Goal: Information Seeking & Learning: Learn about a topic

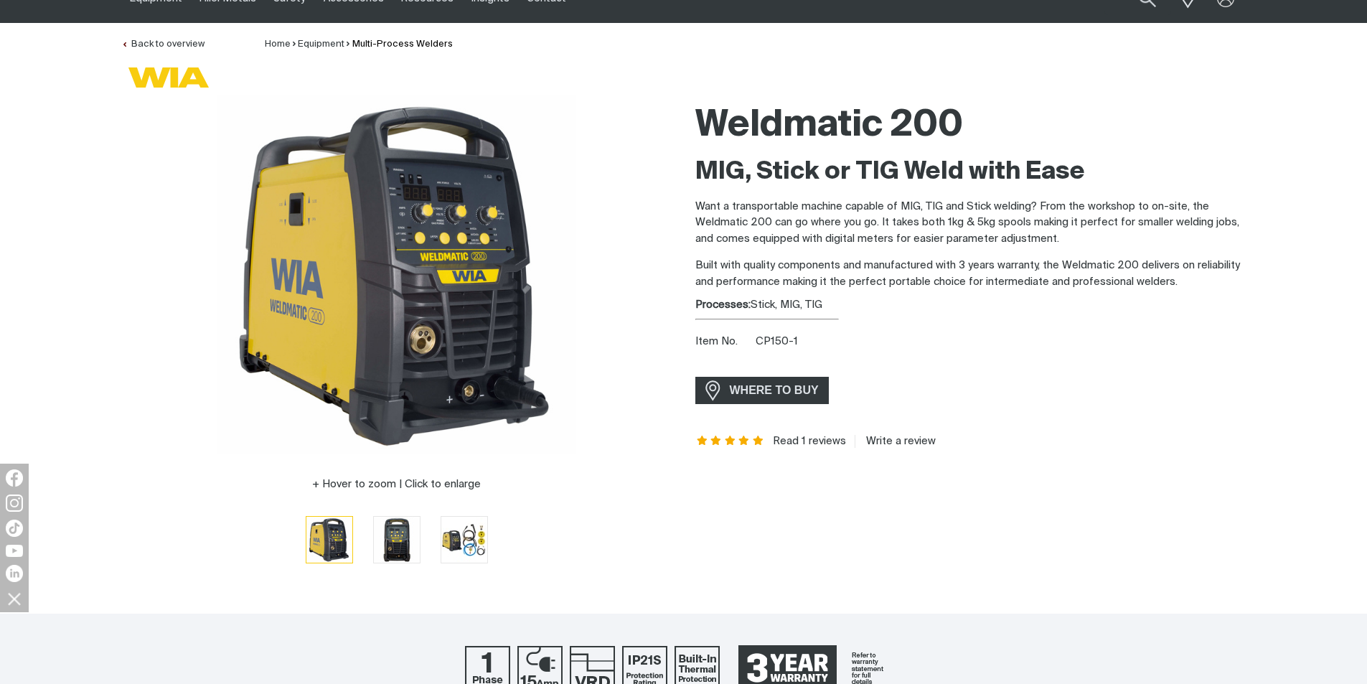
scroll to position [72, 0]
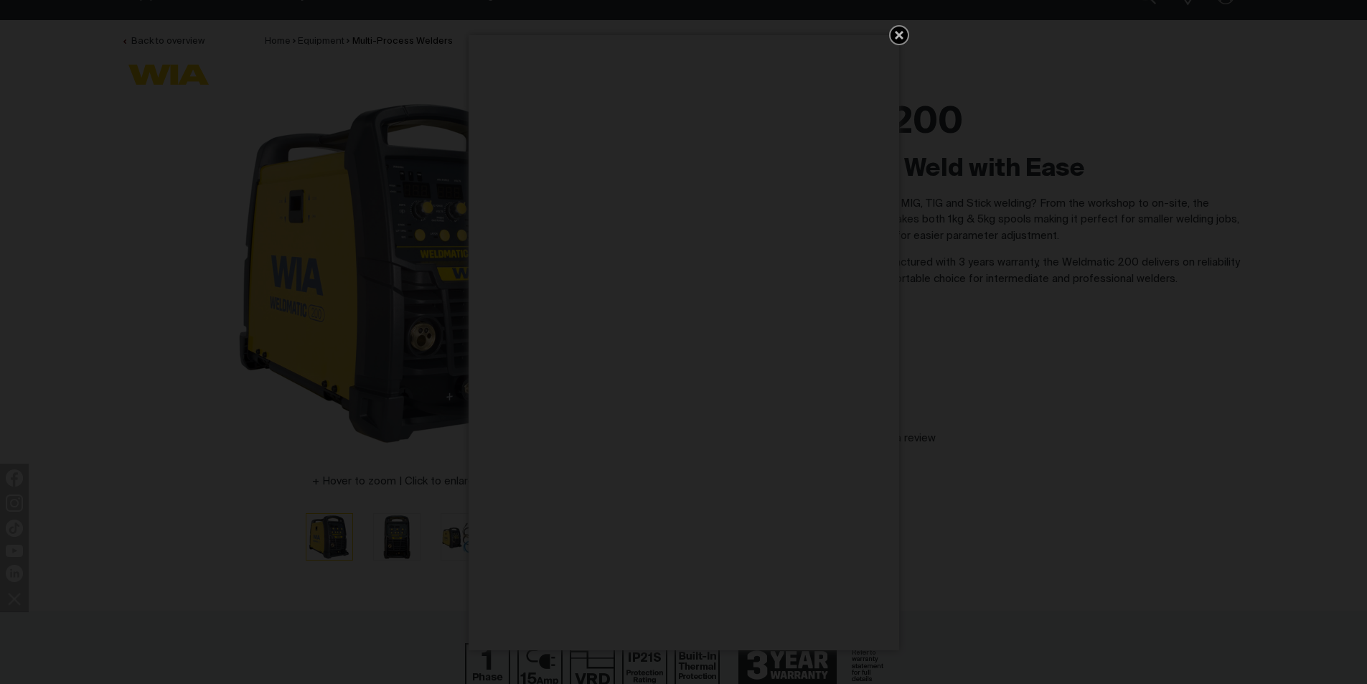
click at [897, 34] on icon "Get 5 WIA Welding Guides Free!" at bounding box center [899, 35] width 9 height 9
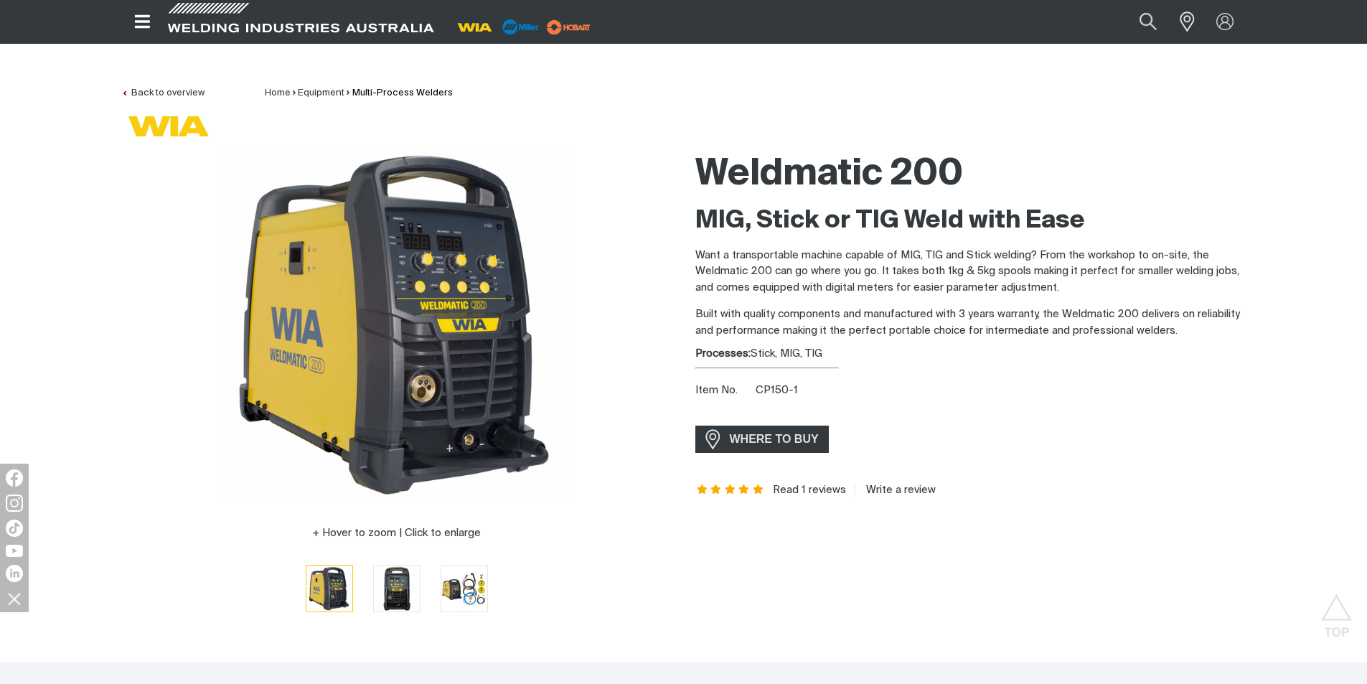
scroll to position [0, 0]
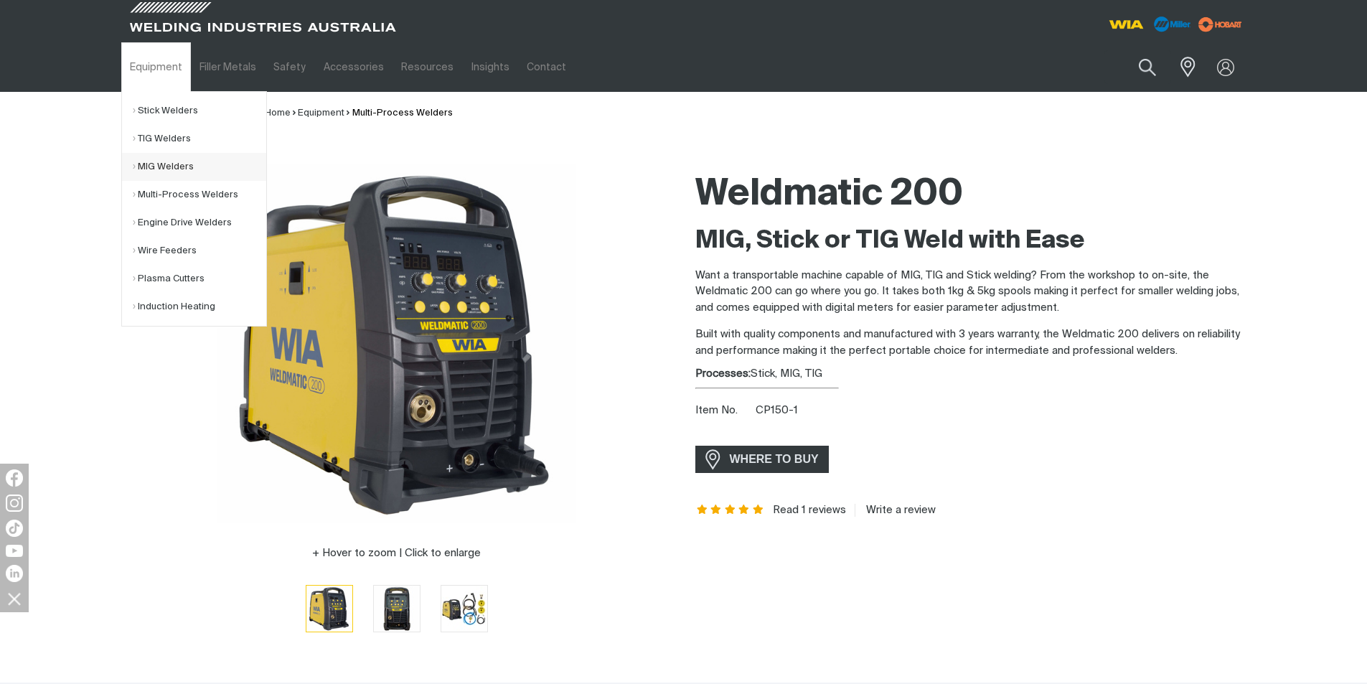
click at [151, 165] on link "MIG Welders" at bounding box center [199, 167] width 133 height 28
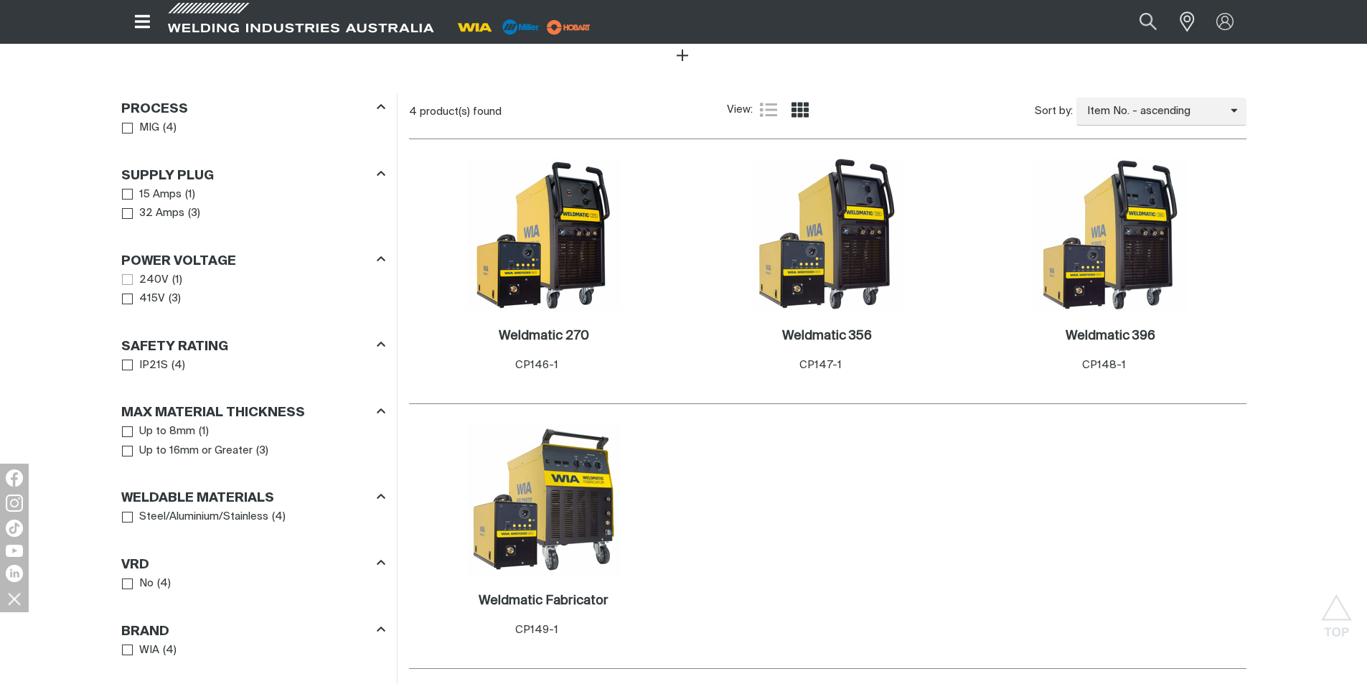
scroll to position [729, 0]
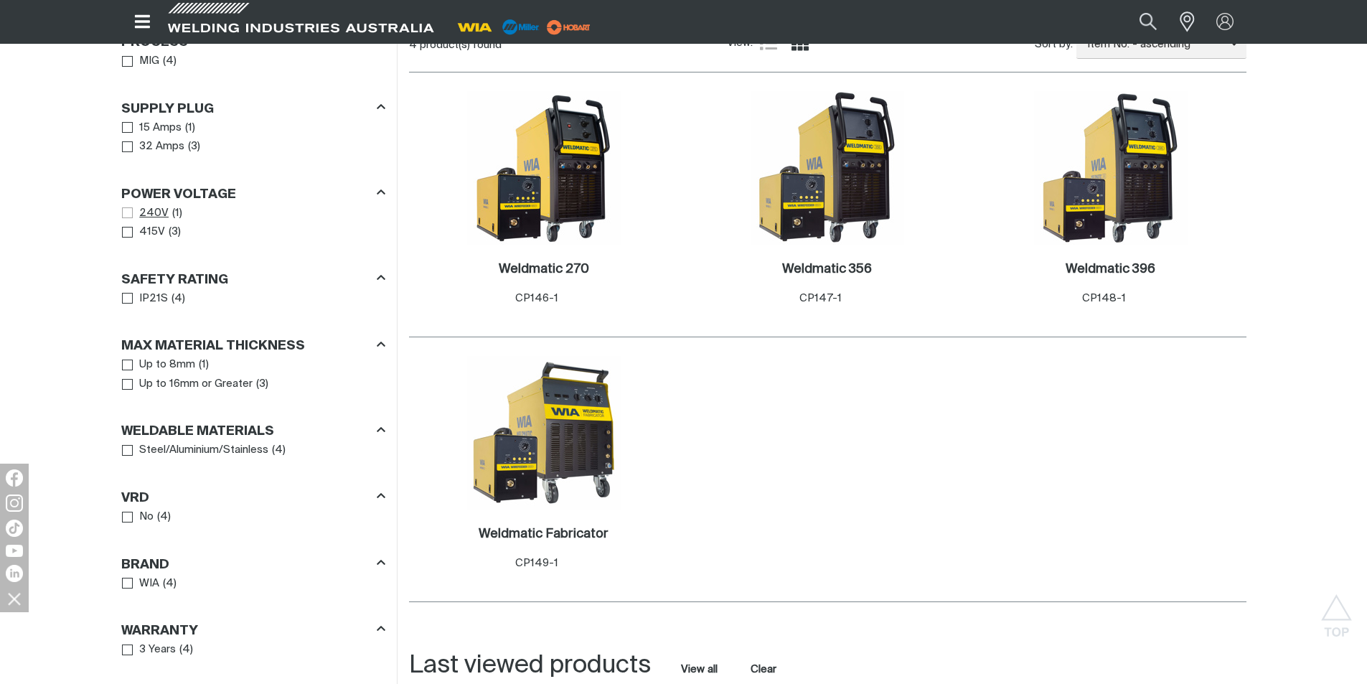
click at [128, 210] on span "Power Voltage" at bounding box center [127, 212] width 11 height 11
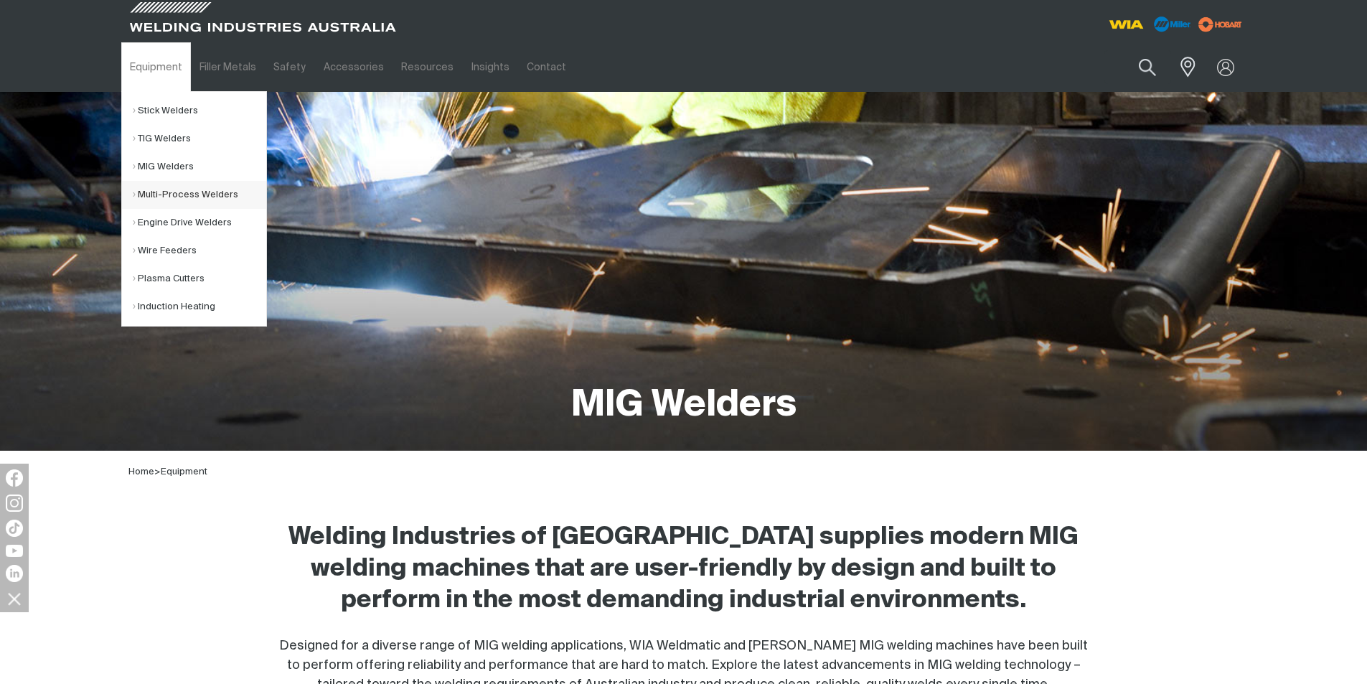
click at [170, 192] on link "Multi-Process Welders" at bounding box center [199, 195] width 133 height 28
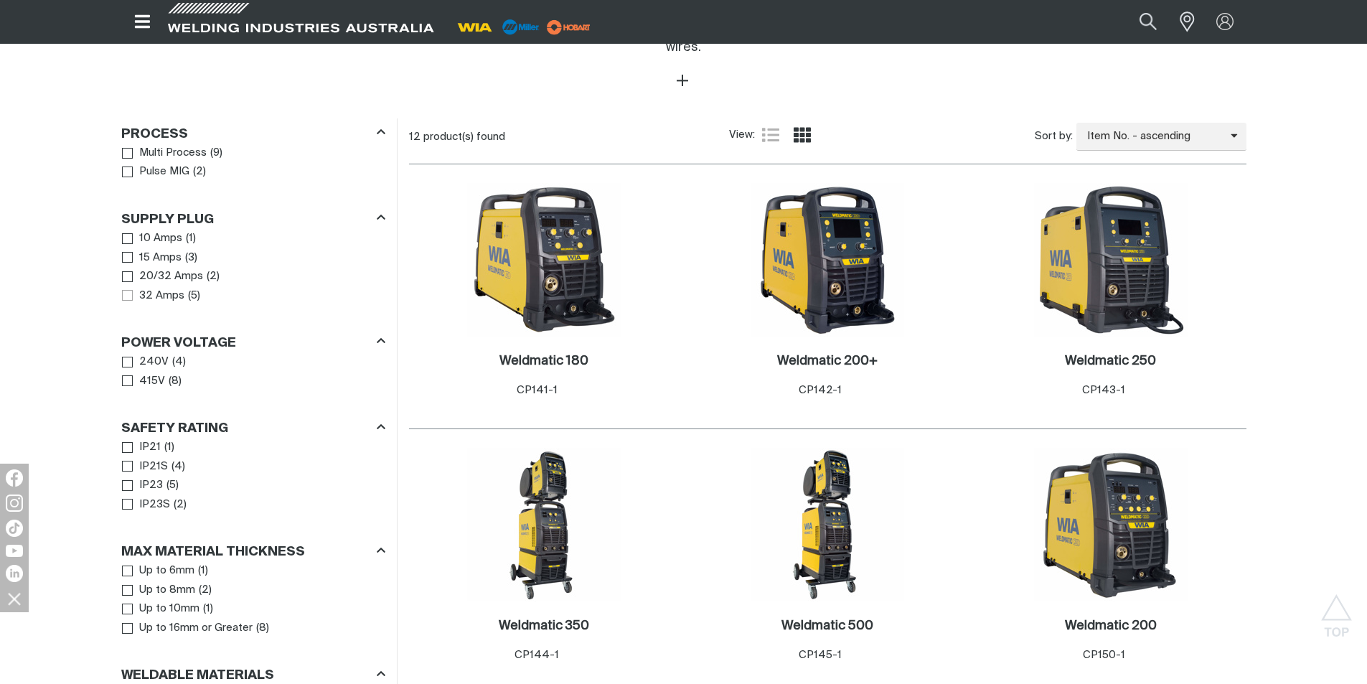
scroll to position [718, 0]
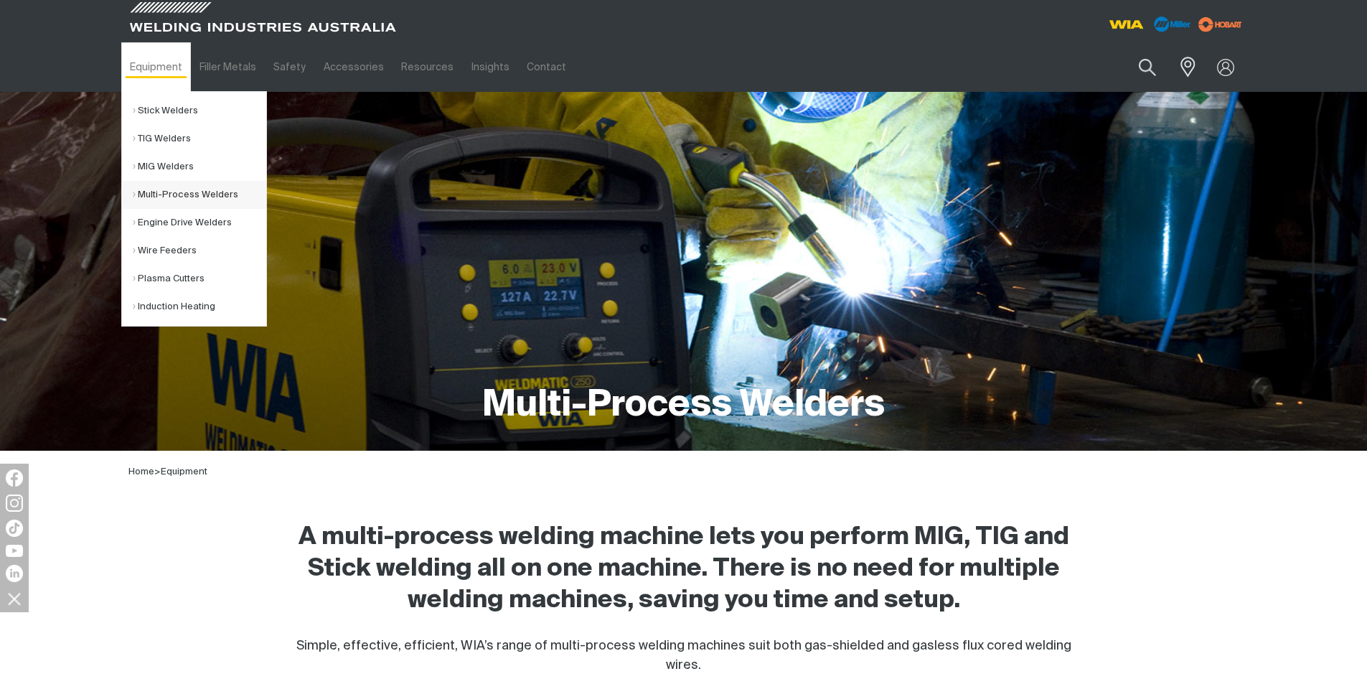
click at [151, 192] on link "Multi-Process Welders" at bounding box center [199, 195] width 133 height 28
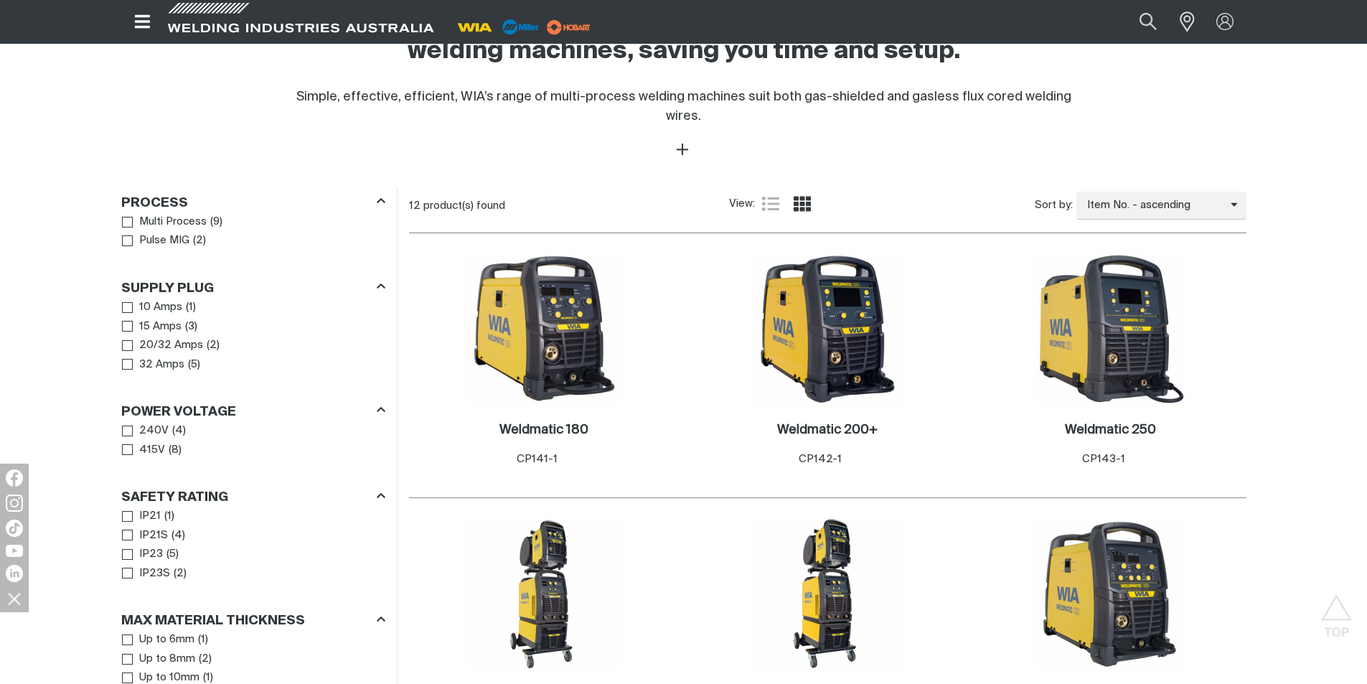
scroll to position [574, 0]
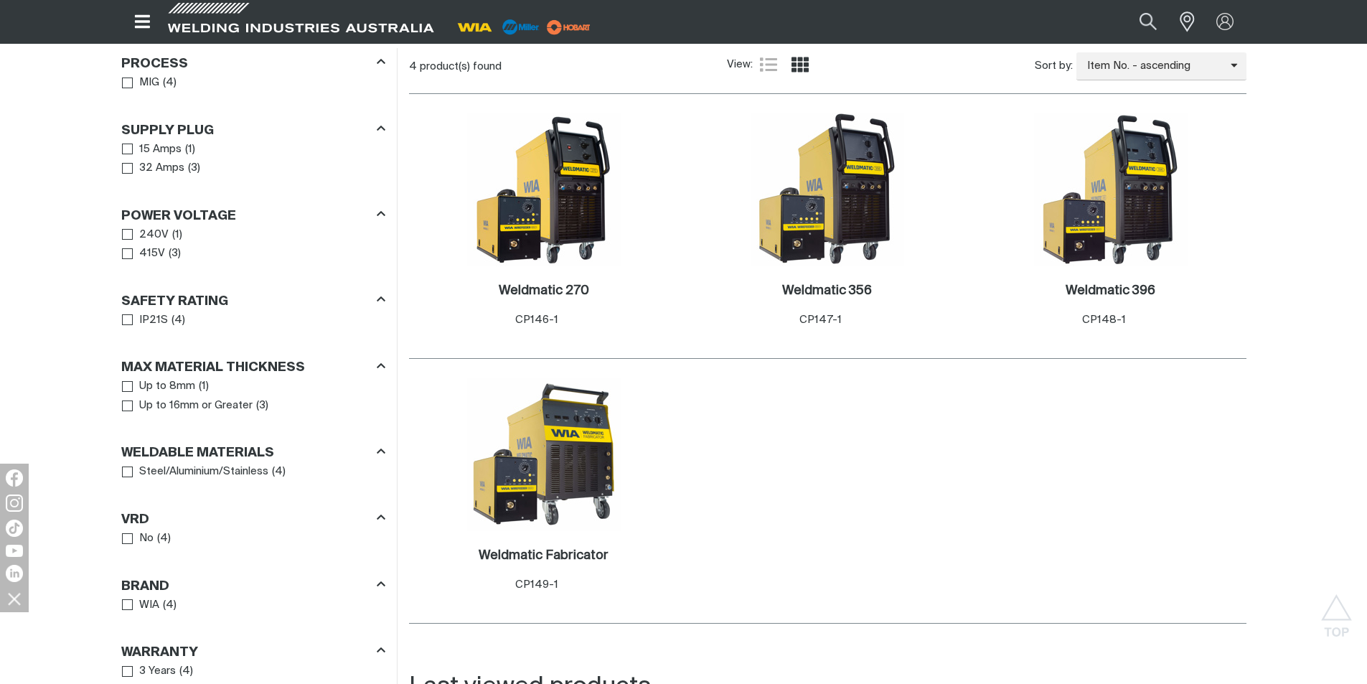
scroll to position [729, 0]
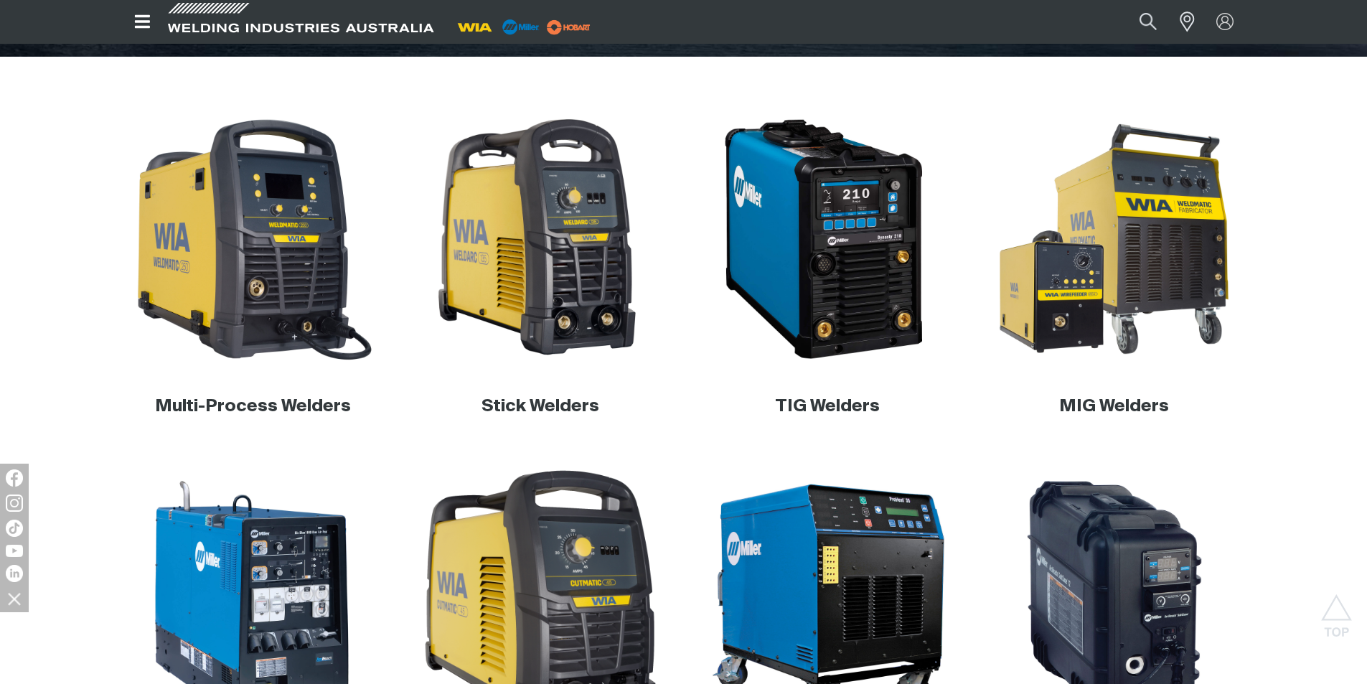
scroll to position [359, 0]
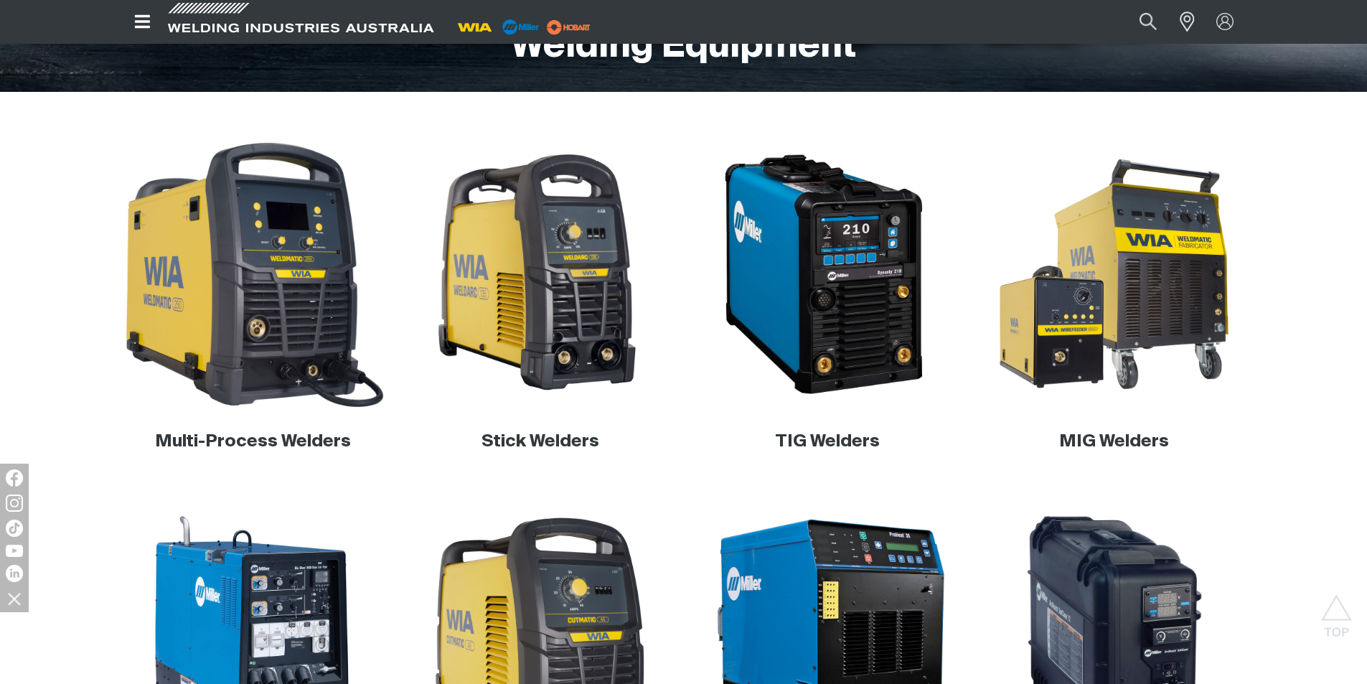
click at [272, 314] on img at bounding box center [253, 274] width 275 height 275
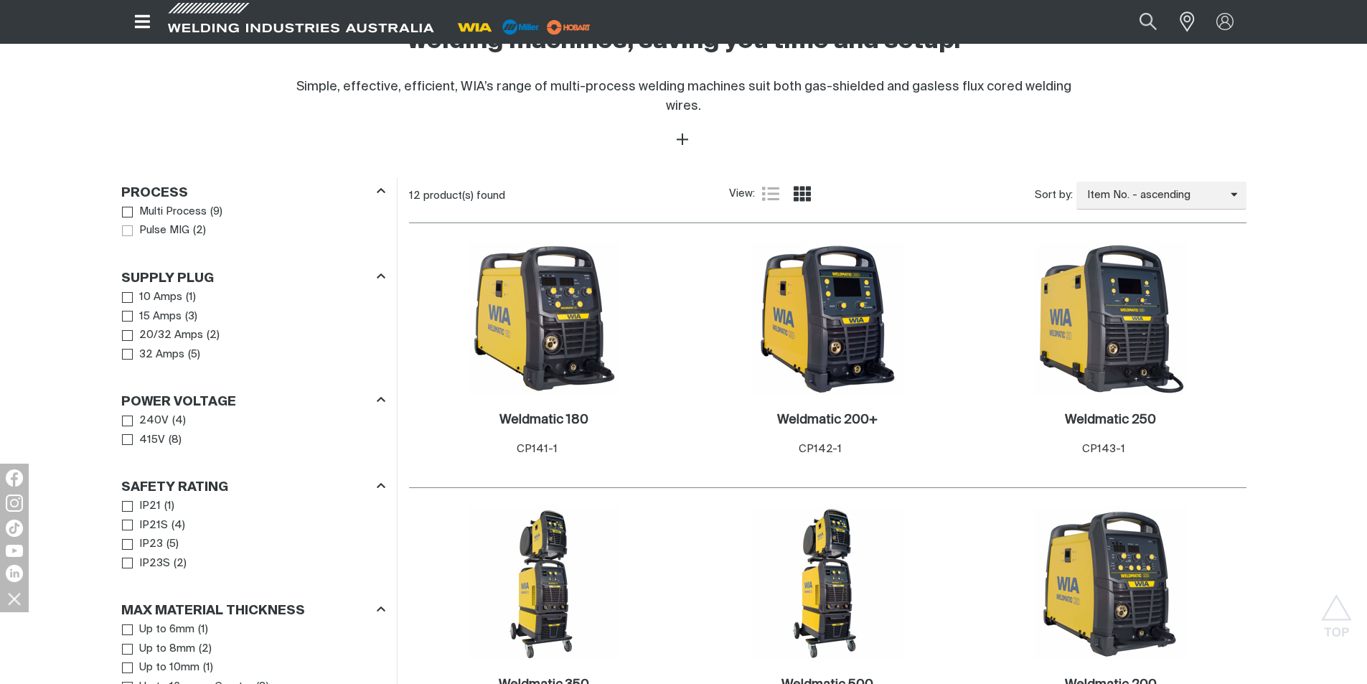
scroll to position [574, 0]
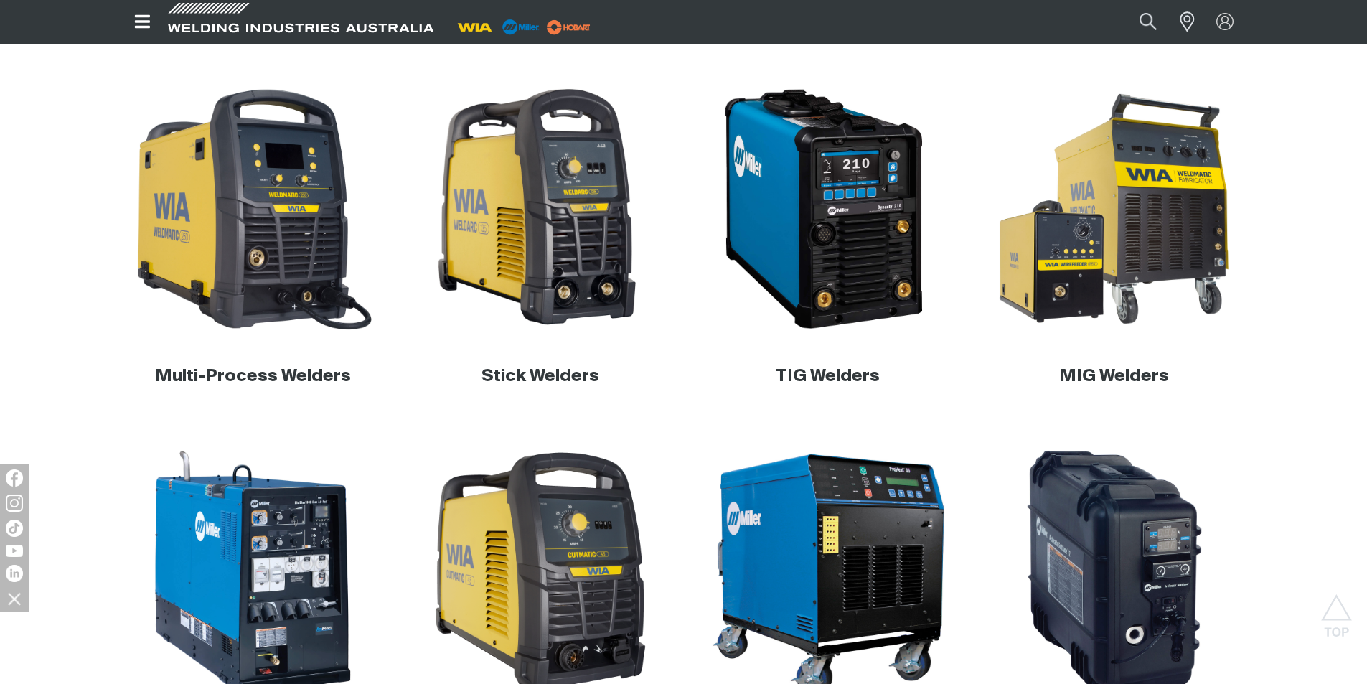
scroll to position [499, 0]
